Goal: Navigation & Orientation: Find specific page/section

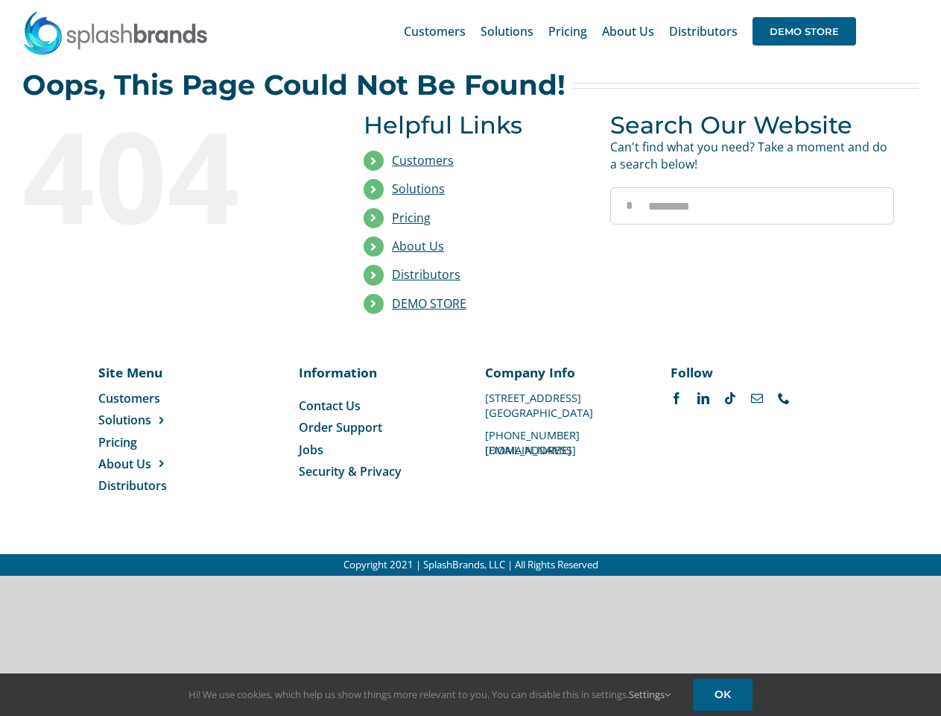
click at [470, 288] on li "Distributors" at bounding box center [476, 275] width 224 height 28
click at [851, 0] on div "Search for: * Customers Solutions Stores New Hire Kits Manufacturing Store Mark…" at bounding box center [470, 31] width 897 height 63
click at [804, 31] on span "DEMO STORE" at bounding box center [805, 31] width 104 height 28
click at [429, 303] on link "DEMO STORE" at bounding box center [429, 303] width 75 height 16
click at [148, 420] on span "Solutions" at bounding box center [124, 419] width 53 height 16
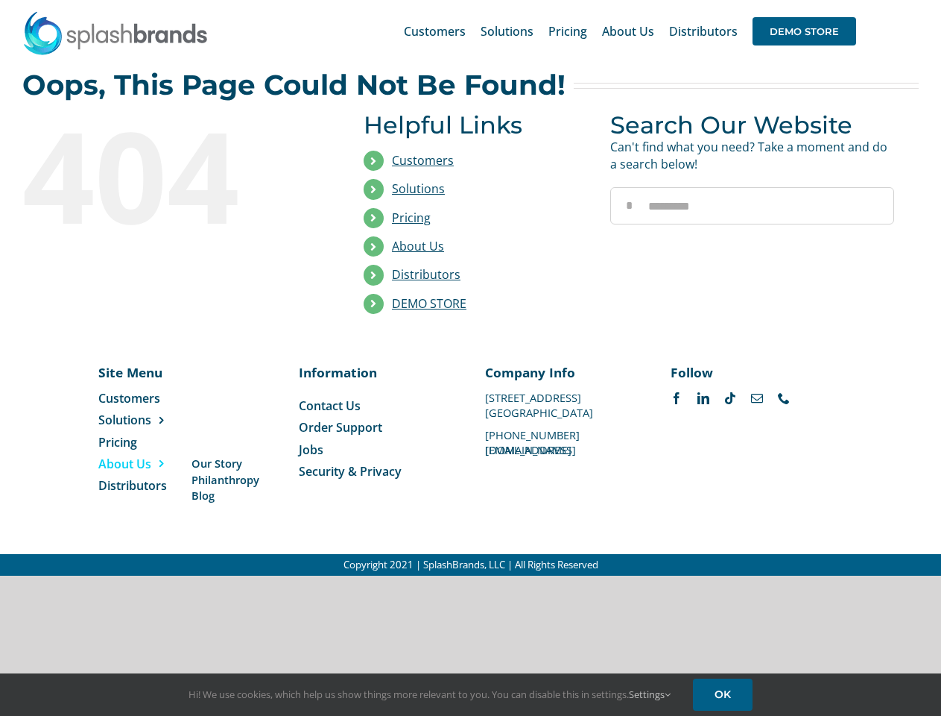
click at [148, 464] on span "About Us" at bounding box center [124, 463] width 53 height 16
click at [651, 694] on link "Settings" at bounding box center [650, 693] width 42 height 13
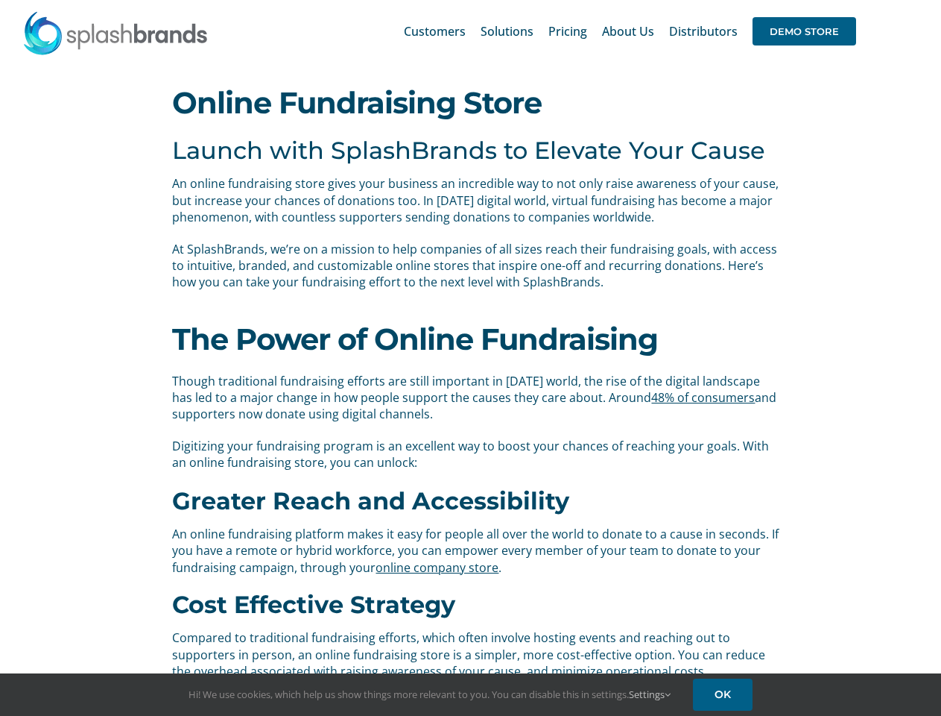
click at [470, 358] on div "The Power of Online Fundraising Though traditional fundraising efforts are stil…" at bounding box center [471, 396] width 620 height 180
click at [851, 0] on div "Search for: * Customers Solutions Stores New Hire Kits Manufacturing Store Mark…" at bounding box center [470, 31] width 897 height 63
click at [804, 31] on span "DEMO STORE" at bounding box center [805, 31] width 104 height 28
click at [651, 694] on link "Settings" at bounding box center [650, 693] width 42 height 13
